Goal: Task Accomplishment & Management: Complete application form

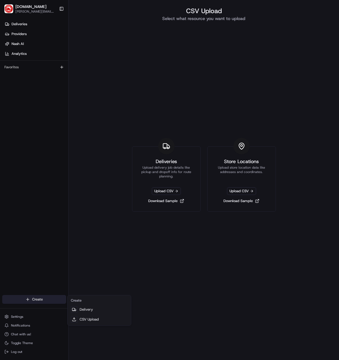
click at [55, 300] on html "[DOMAIN_NAME] [PERSON_NAME][DOMAIN_NAME][EMAIL_ADDRESS][PERSON_NAME][DOMAIN_NAM…" at bounding box center [169, 180] width 339 height 360
click at [86, 309] on link "Delivery" at bounding box center [99, 310] width 61 height 10
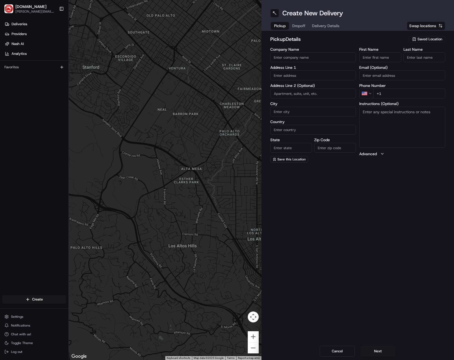
click at [339, 39] on span "Saved Location" at bounding box center [429, 39] width 25 height 5
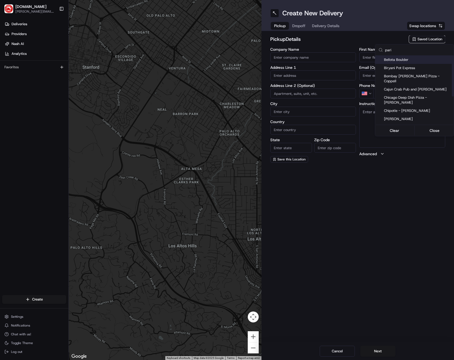
type input "[GEOGRAPHIC_DATA]"
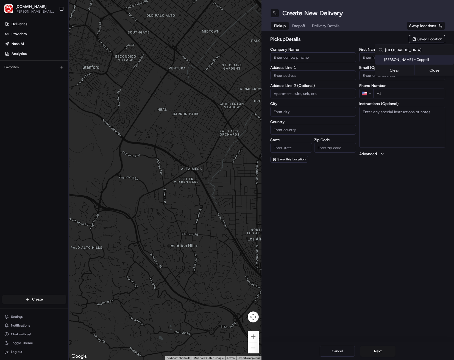
type input "[PERSON_NAME] - Coppell"
type input "[STREET_ADDRESS]"
type input "#100"
type input "Coppell"
type input "US"
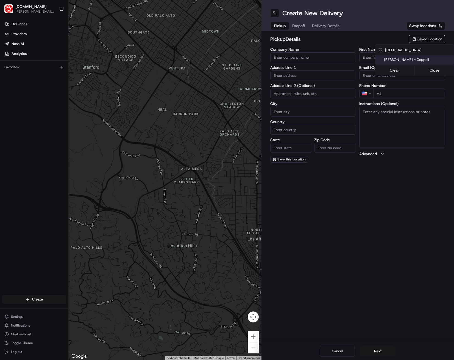
type input "[GEOGRAPHIC_DATA]"
type input "75019"
type input "[PERSON_NAME]"
type input "[PHONE_NUMBER]"
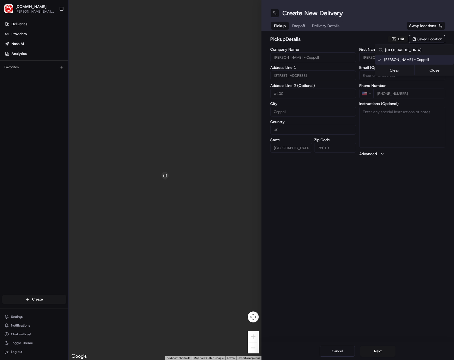
type input "[GEOGRAPHIC_DATA]"
click at [339, 208] on html "[DOMAIN_NAME] [PERSON_NAME][DOMAIN_NAME][EMAIL_ADDRESS][PERSON_NAME][DOMAIN_NAM…" at bounding box center [227, 180] width 454 height 360
click at [339, 350] on button "Next" at bounding box center [377, 351] width 35 height 11
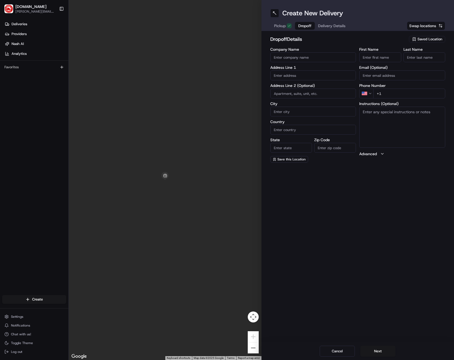
click at [339, 40] on span "Saved Location" at bounding box center [429, 39] width 25 height 5
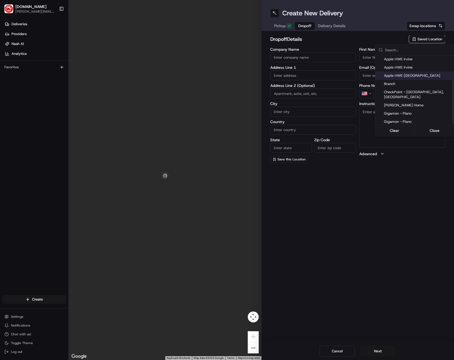
scroll to position [22, 0]
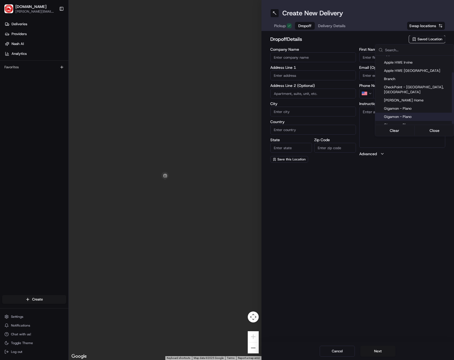
click at [339, 114] on span "Gigamon - Plano" at bounding box center [418, 116] width 68 height 5
type input "Gigamon - Plano"
type input "[STREET_ADDRESS][PERSON_NAME]"
type input "office [STREET_ADDRESS]"
type input "Plano"
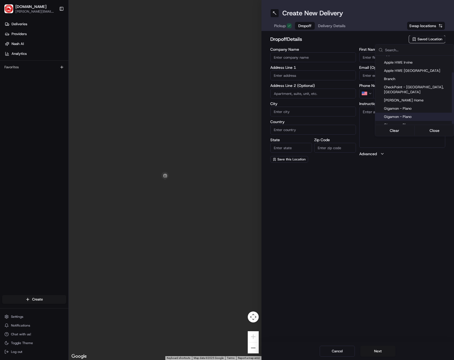
type input "US"
type input "[GEOGRAPHIC_DATA]"
type input "75093"
type input "Genese"
type input "[PERSON_NAME]"
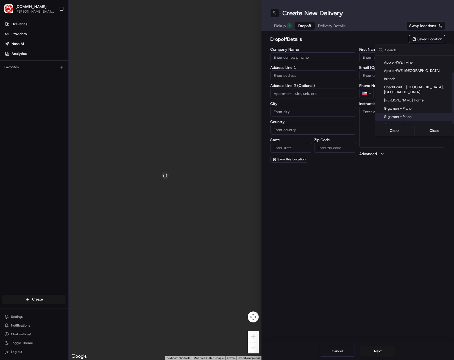
type input "[PHONE_NUMBER]"
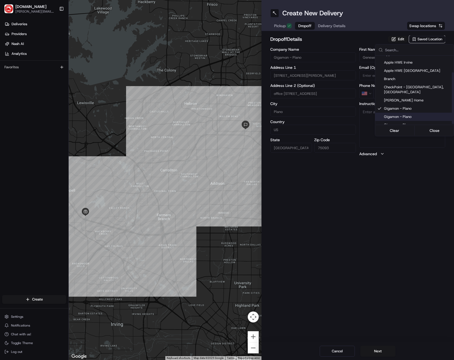
click at [339, 114] on span "Gigamon - Plano" at bounding box center [418, 116] width 68 height 5
type input "4th floor"
click at [339, 198] on html "[DOMAIN_NAME] [PERSON_NAME][DOMAIN_NAME][EMAIL_ADDRESS][PERSON_NAME][DOMAIN_NAM…" at bounding box center [227, 180] width 454 height 360
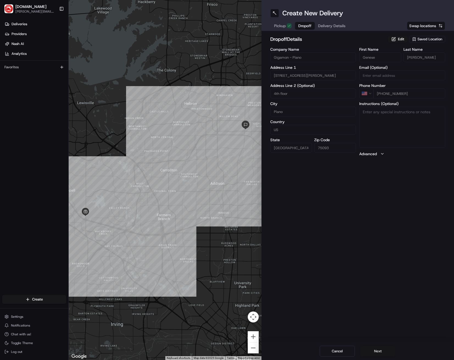
click at [339, 354] on button "Next" at bounding box center [377, 351] width 35 height 11
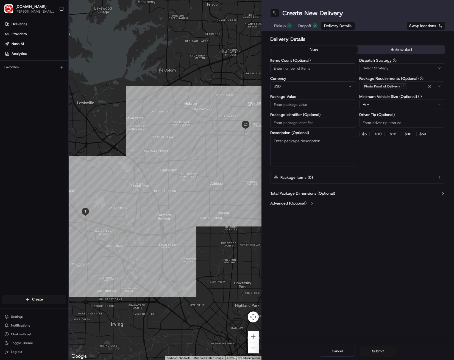
click at [303, 148] on textarea "Description (Optional)" at bounding box center [313, 151] width 86 height 31
click at [339, 50] on button "scheduled" at bounding box center [400, 50] width 87 height 8
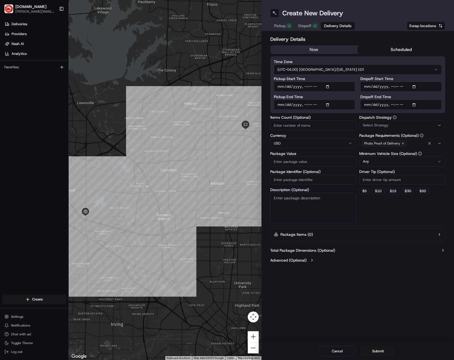
click at [327, 86] on input "Pickup Start Time" at bounding box center [314, 87] width 81 height 10
type input "[DATE]T11:10"
click at [339, 75] on div "Time Zone (UTC-04.00) [GEOGRAPHIC_DATA]/[US_STATE] EDT Pickup Start Time Pickup…" at bounding box center [357, 84] width 175 height 57
click at [332, 106] on input "Pickup End Time" at bounding box center [314, 105] width 81 height 10
click at [329, 107] on input "Pickup End Time" at bounding box center [314, 105] width 81 height 10
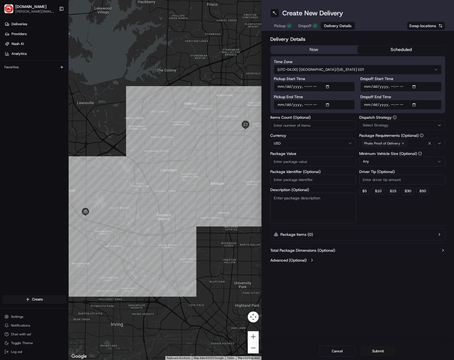
click at [329, 105] on input "Pickup End Time" at bounding box center [314, 105] width 81 height 10
type input "[DATE]T11:20"
click at [339, 100] on input "Pickup End Time" at bounding box center [314, 105] width 81 height 10
click at [339, 86] on input "Dropoff Start Time" at bounding box center [400, 87] width 81 height 10
click at [339, 88] on input "Dropoff Start Time" at bounding box center [400, 87] width 81 height 10
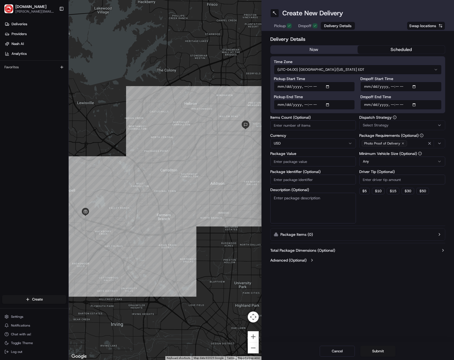
type input "[DATE]T11:50"
click at [339, 83] on div "Time Zone (UTC-04.00) [GEOGRAPHIC_DATA]/[US_STATE] EDT Pickup Start Time Pickup…" at bounding box center [357, 84] width 175 height 57
click at [339, 104] on input "Dropoff End Time" at bounding box center [400, 105] width 81 height 10
click at [339, 105] on input "Dropoff End Time" at bounding box center [400, 105] width 81 height 10
type input "[DATE]T12:00"
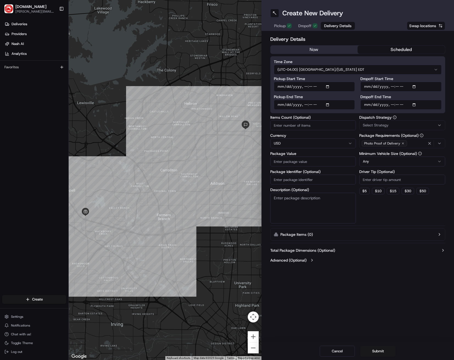
click at [339, 99] on div "Delivery Details now scheduled Time Zone (UTC-04.00) [GEOGRAPHIC_DATA]/[US_STAT…" at bounding box center [357, 150] width 193 height 239
click at [339, 128] on button "Select Strategy" at bounding box center [402, 125] width 86 height 10
click at [339, 156] on span "Default Dispatch Strategy" at bounding box center [402, 155] width 68 height 5
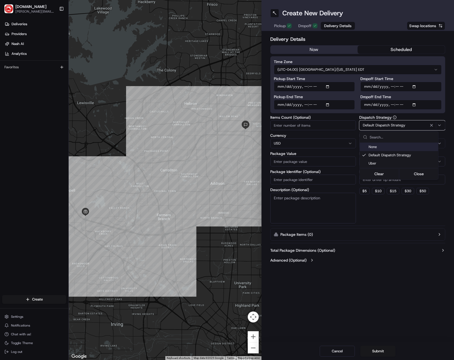
click at [339, 134] on html "[DOMAIN_NAME] [PERSON_NAME][DOMAIN_NAME][EMAIL_ADDRESS][PERSON_NAME][DOMAIN_NAM…" at bounding box center [227, 180] width 454 height 360
click at [337, 163] on input "Package Value" at bounding box center [313, 162] width 86 height 10
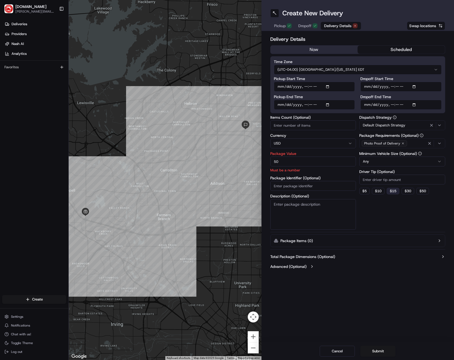
type input "50"
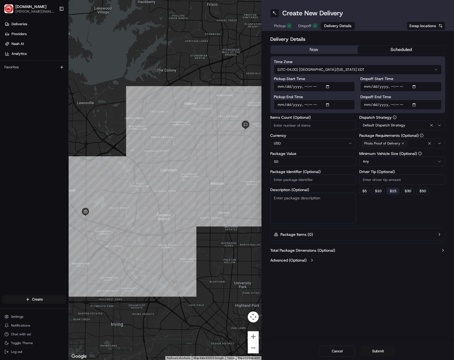
click at [339, 190] on button "$ 15" at bounding box center [392, 191] width 13 height 7
type input "15"
click at [316, 202] on textarea "Description (Optional)" at bounding box center [313, 208] width 86 height 31
paste textarea "[STREET_ADDRESS]"
drag, startPoint x: 295, startPoint y: 215, endPoint x: 259, endPoint y: 215, distance: 36.0
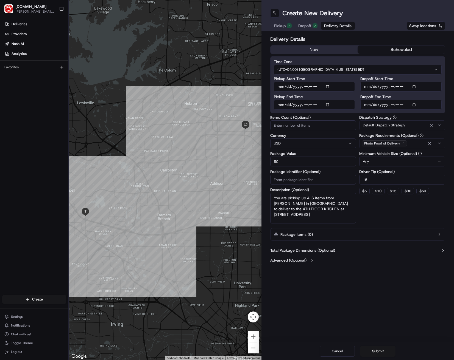
click at [259, 215] on div "← Move left → Move right ↑ Move up ↓ Move down + Zoom in - Zoom out Home Jump l…" at bounding box center [261, 180] width 385 height 360
click at [316, 218] on textarea "You are picking up 4-6 items from [PERSON_NAME] in [GEOGRAPHIC_DATA] to deliver…" at bounding box center [313, 208] width 86 height 31
type textarea "You are picking up 4-6 items from [PERSON_NAME] in [GEOGRAPHIC_DATA] to deliver…"
click at [322, 71] on html "[DOMAIN_NAME] [PERSON_NAME][DOMAIN_NAME][EMAIL_ADDRESS][PERSON_NAME][DOMAIN_NAM…" at bounding box center [227, 180] width 454 height 360
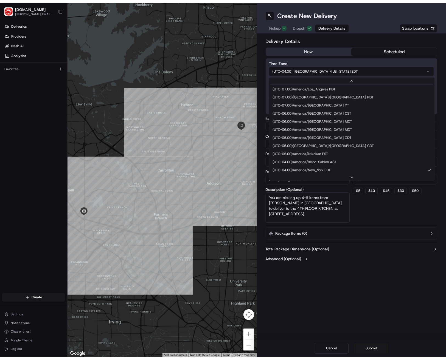
scroll to position [25, 0]
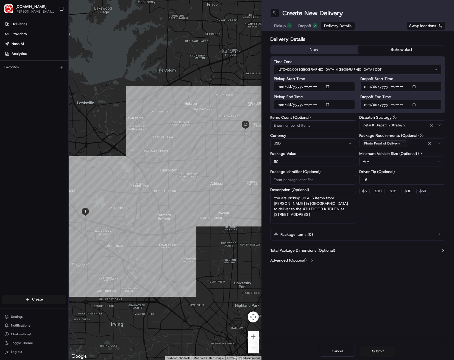
click at [339, 40] on h2 "Delivery Details" at bounding box center [357, 39] width 175 height 8
click at [339, 351] on button "Submit" at bounding box center [377, 351] width 35 height 11
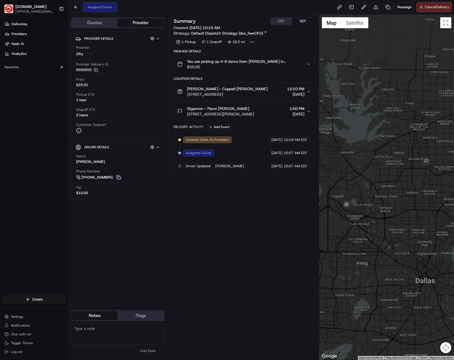
click at [118, 177] on button at bounding box center [119, 178] width 6 height 6
